Goal: Task Accomplishment & Management: Use online tool/utility

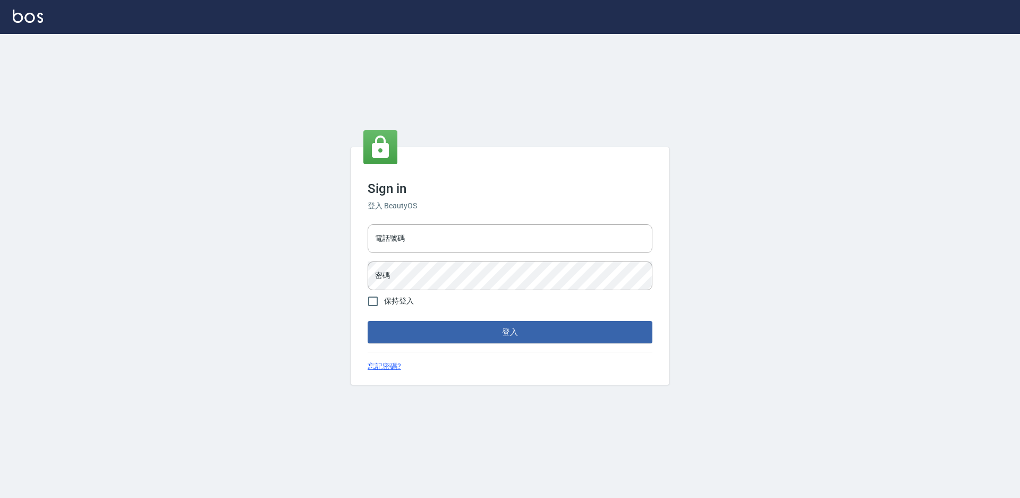
click at [448, 223] on div "電話號碼 電話號碼 密碼 密碼" at bounding box center [509, 257] width 293 height 74
click at [447, 235] on input "電話號碼" at bounding box center [510, 238] width 285 height 29
type input "7805667"
click at [368, 321] on button "登入" at bounding box center [510, 332] width 285 height 22
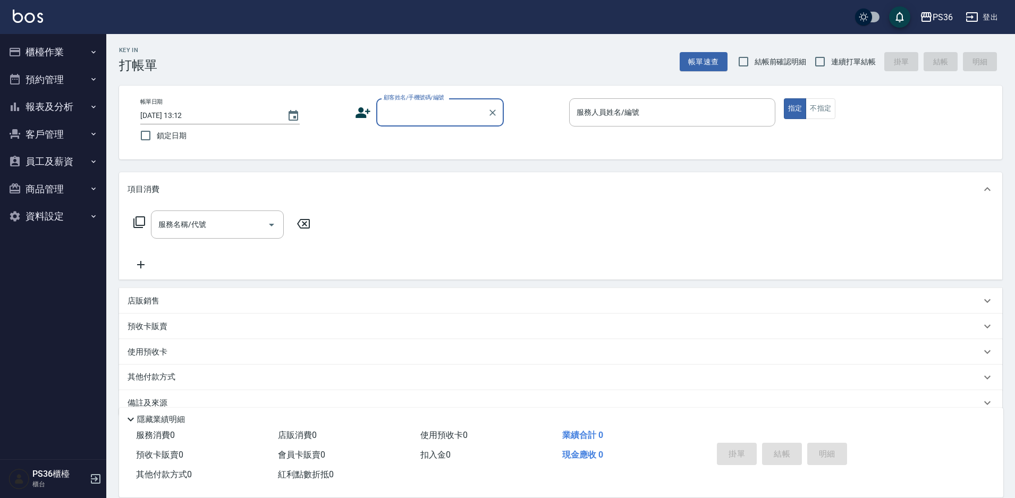
click at [72, 63] on button "櫃檯作業" at bounding box center [53, 52] width 98 height 28
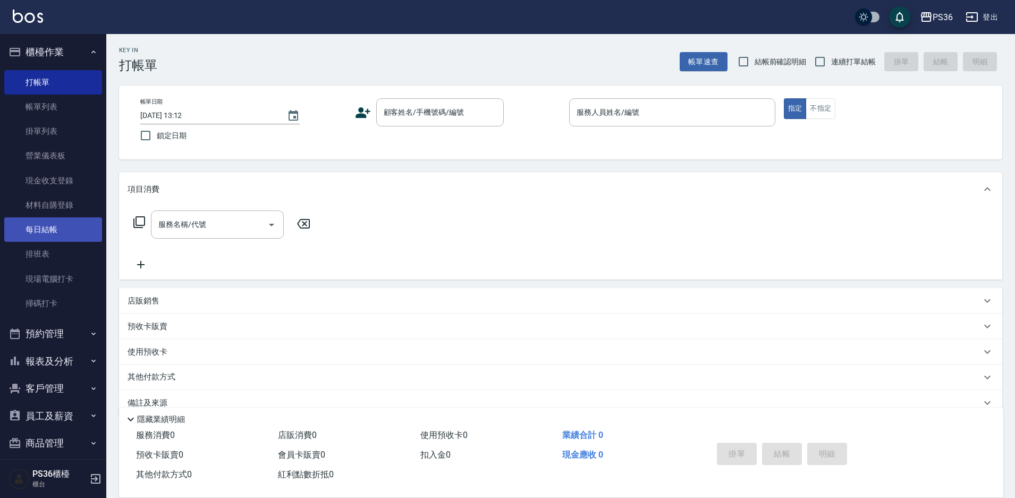
click at [69, 222] on link "每日結帳" at bounding box center [53, 229] width 98 height 24
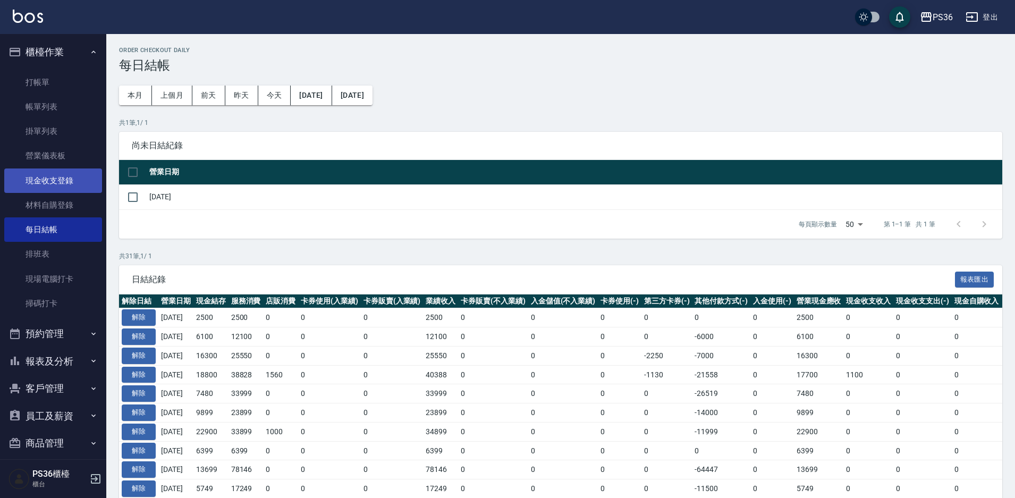
click at [55, 184] on link "現金收支登錄" at bounding box center [53, 180] width 98 height 24
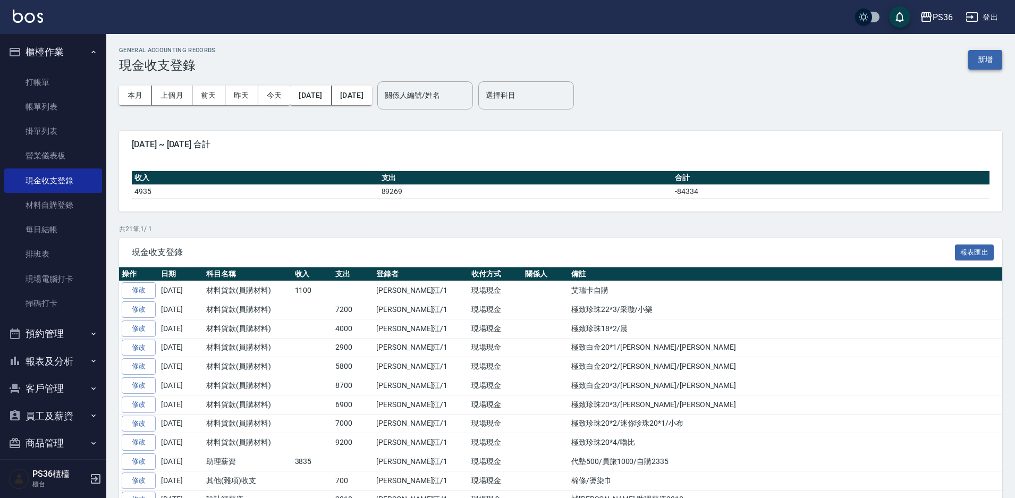
click at [1002, 58] on button "新增" at bounding box center [985, 60] width 34 height 20
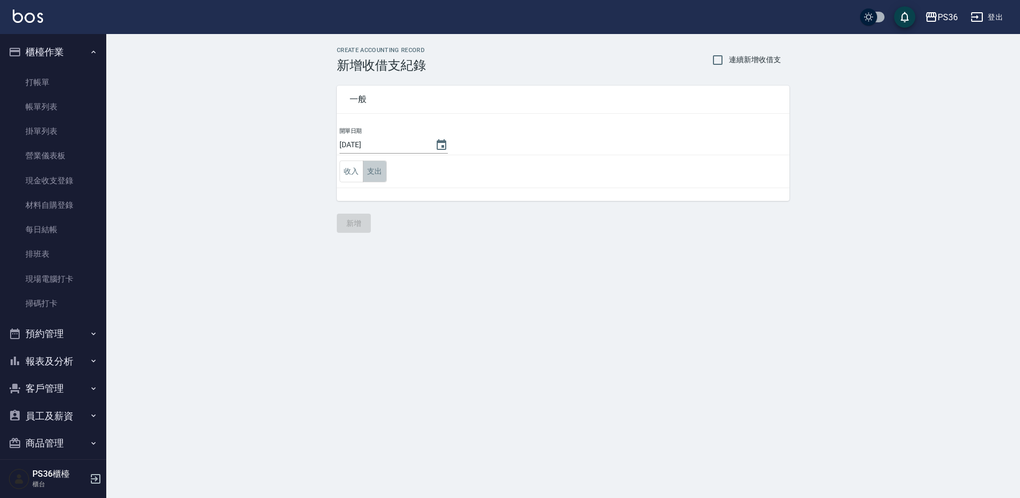
click at [386, 173] on button "支出" at bounding box center [375, 171] width 24 height 22
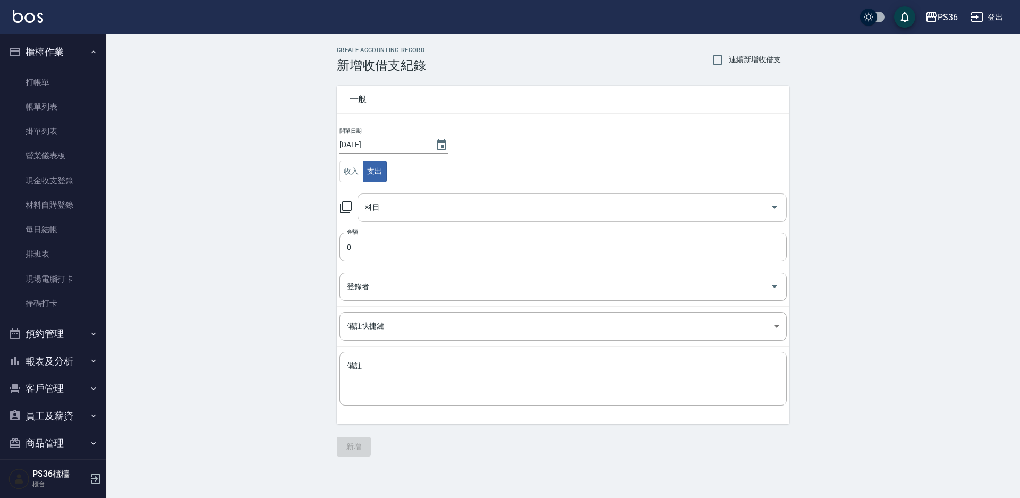
click at [409, 217] on div "科目" at bounding box center [572, 207] width 429 height 28
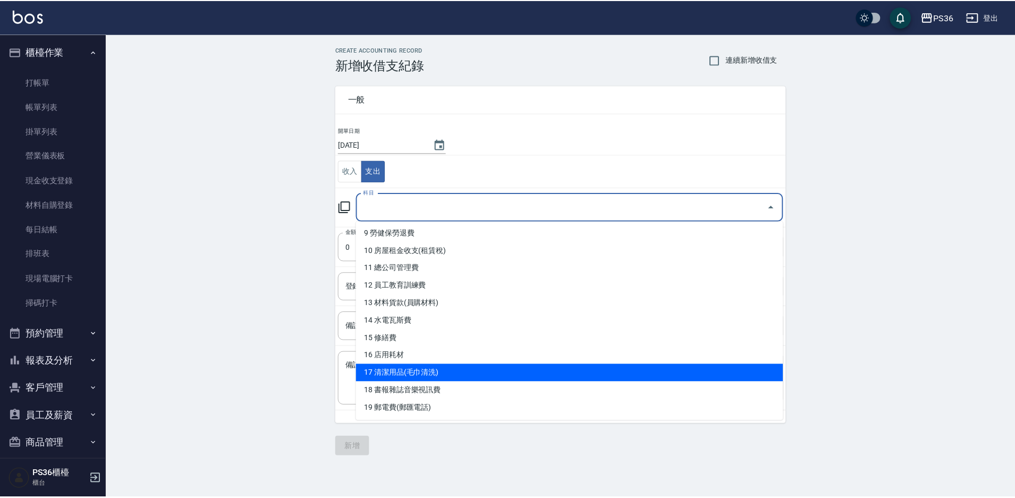
scroll to position [213, 0]
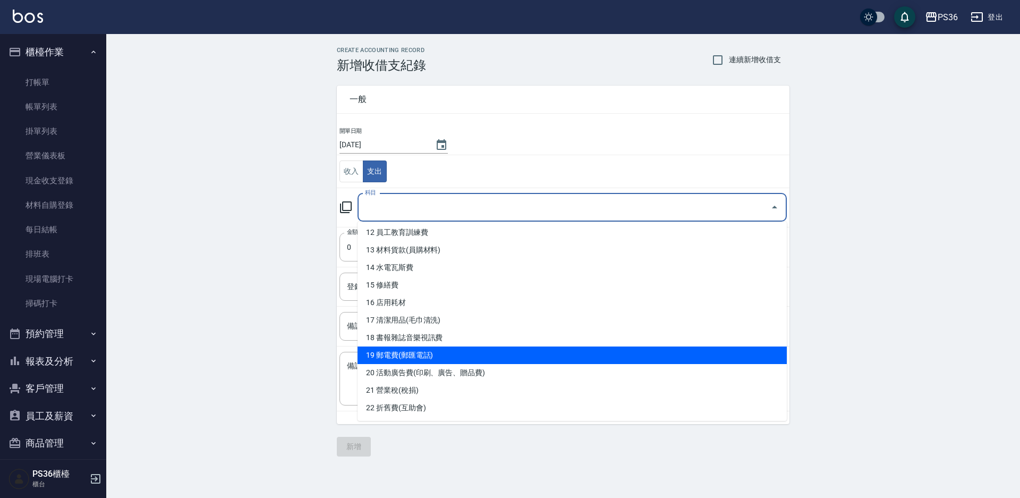
click at [414, 359] on li "19 郵電費(郵匯電話)" at bounding box center [572, 355] width 429 height 18
type input "19 郵電費(郵匯電話)"
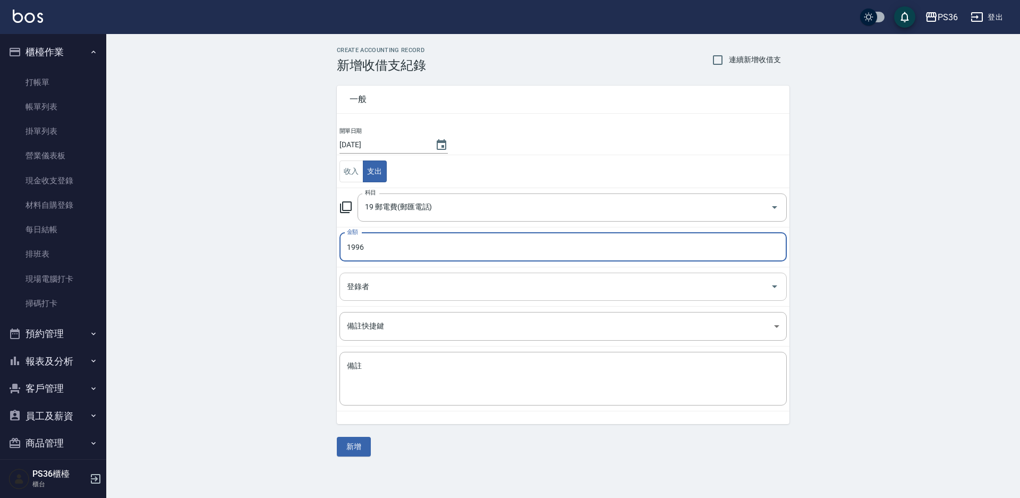
type input "1996"
click at [378, 285] on input "登錄者" at bounding box center [555, 286] width 422 height 19
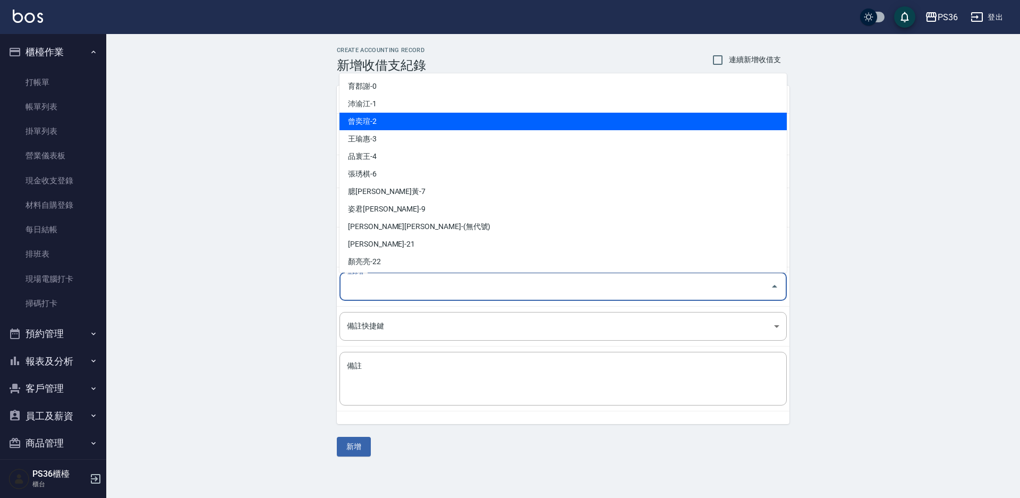
click at [403, 111] on li "沛渝江-1" at bounding box center [563, 104] width 447 height 18
click at [403, 111] on div "一般" at bounding box center [563, 100] width 453 height 28
type input "沛渝江-1"
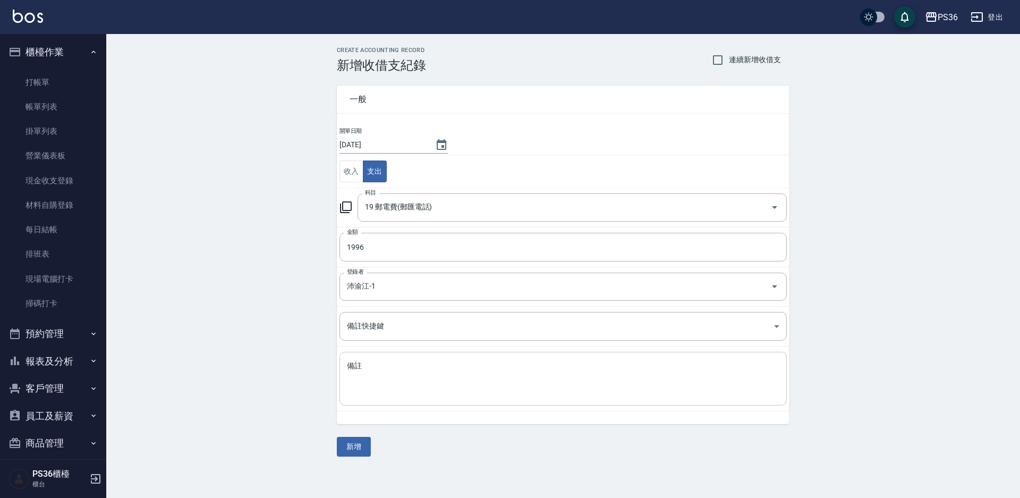
click at [402, 363] on textarea "備註" at bounding box center [563, 379] width 433 height 36
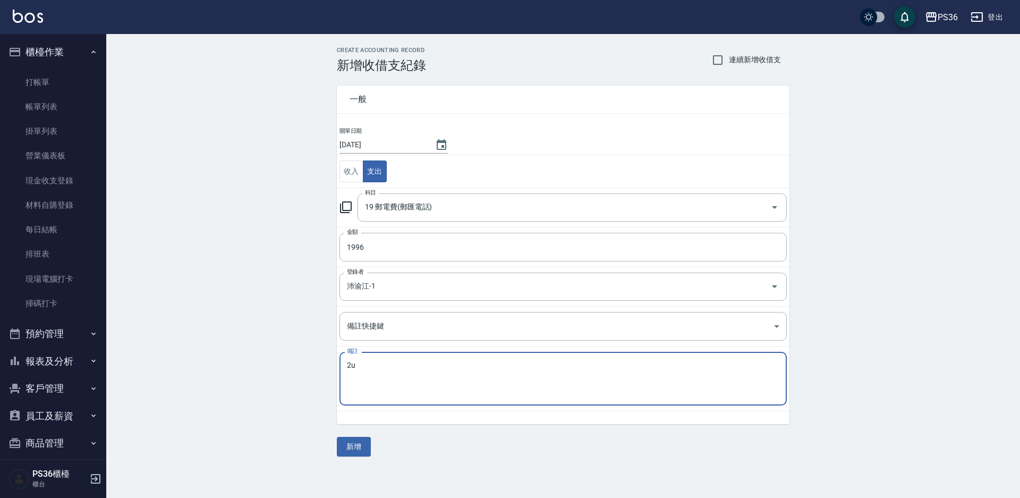
type textarea "2"
type textarea "電話費"
click at [364, 431] on div "一般 開單日期 [DATE] 收入 支出 科目 19 郵電費(郵匯電話) 科目 金額 1996 金額 登錄者 沛渝江-1 登錄者 備註快捷鍵 ​ 備註快捷鍵 …" at bounding box center [563, 265] width 453 height 384
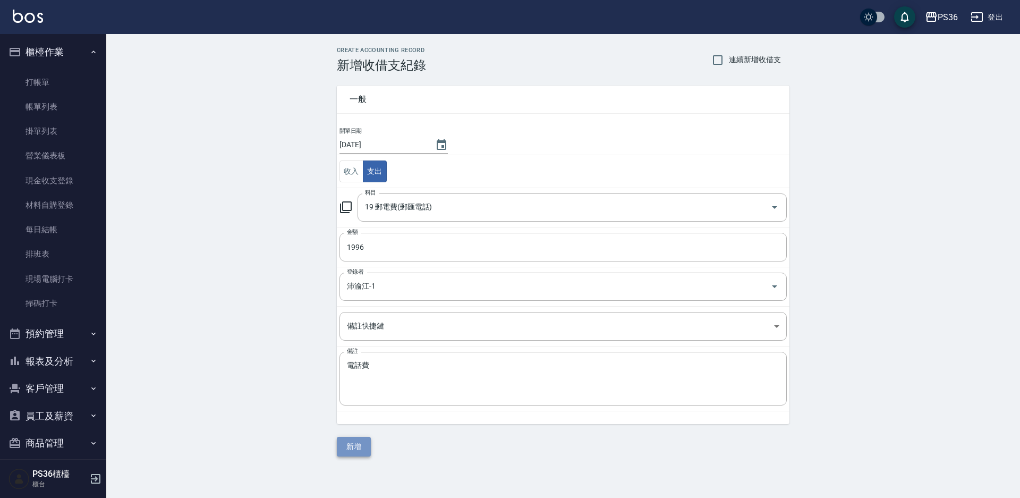
click at [365, 439] on button "新增" at bounding box center [354, 447] width 34 height 20
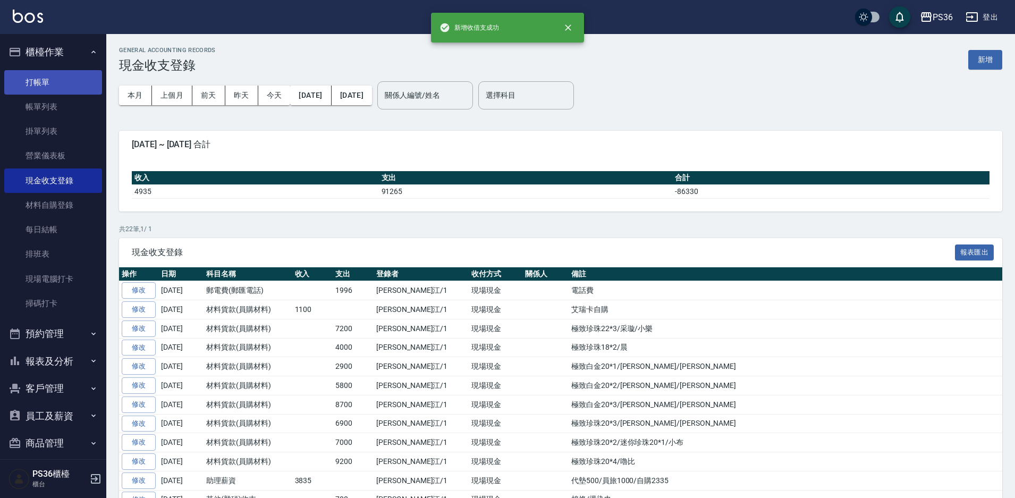
click at [61, 78] on link "打帳單" at bounding box center [53, 82] width 98 height 24
